Goal: Find specific page/section: Find specific page/section

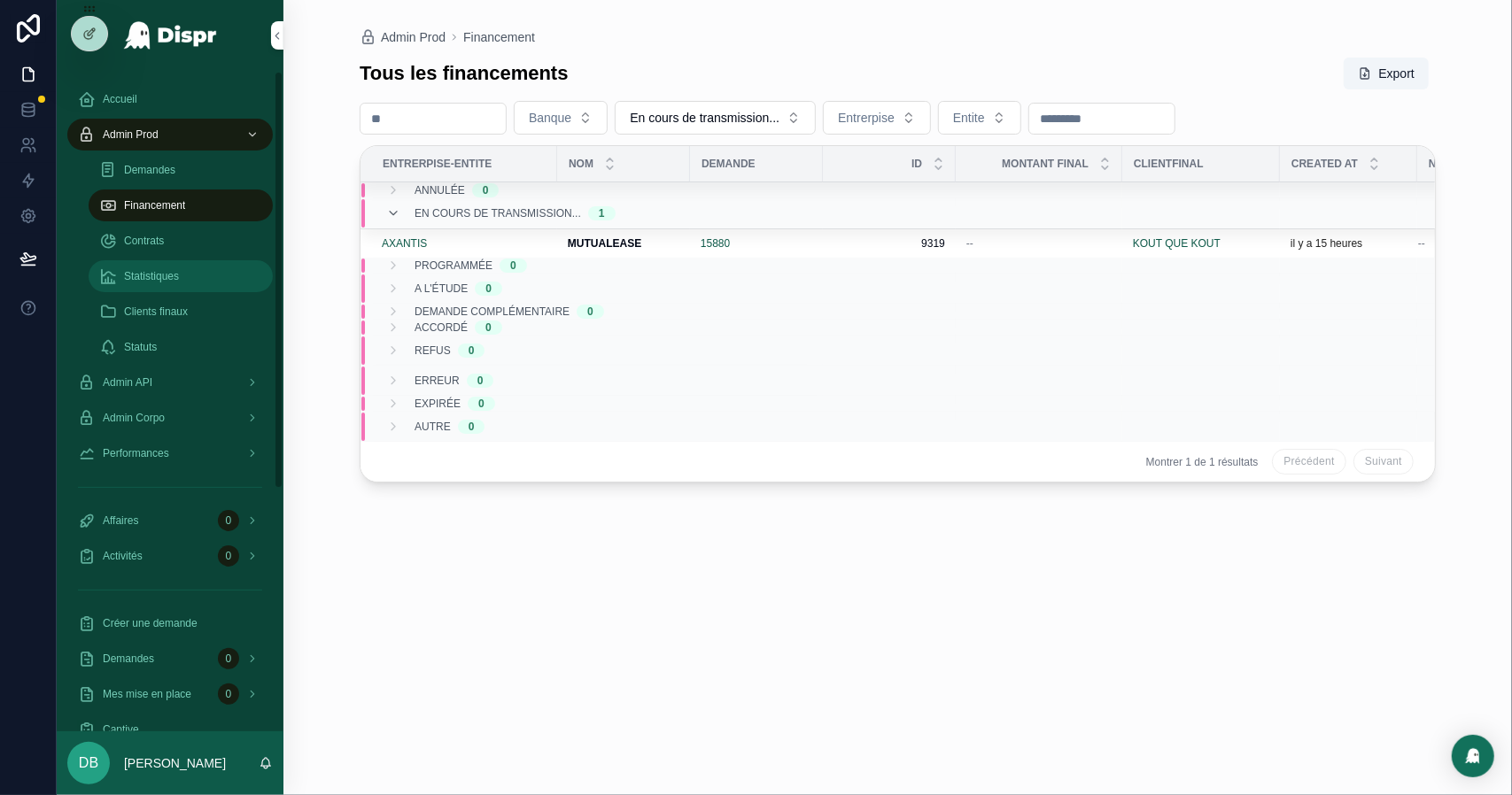
click at [143, 274] on span "Statistiques" at bounding box center [151, 276] width 55 height 14
